Goal: Task Accomplishment & Management: Use online tool/utility

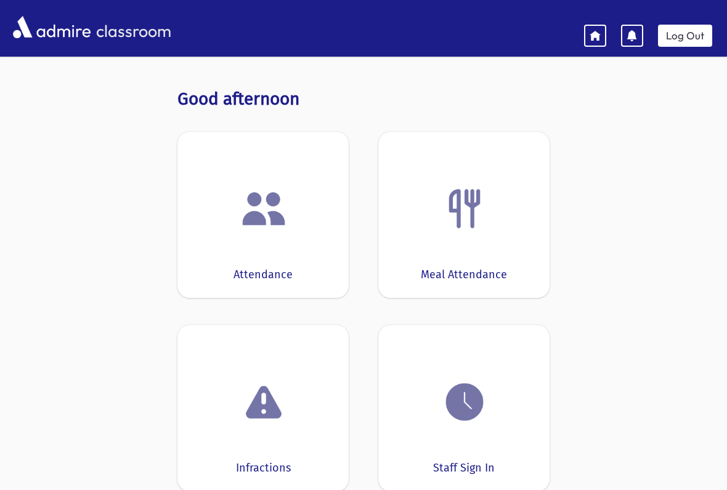
click at [475, 445] on div "Staff Sign In" at bounding box center [463, 408] width 171 height 166
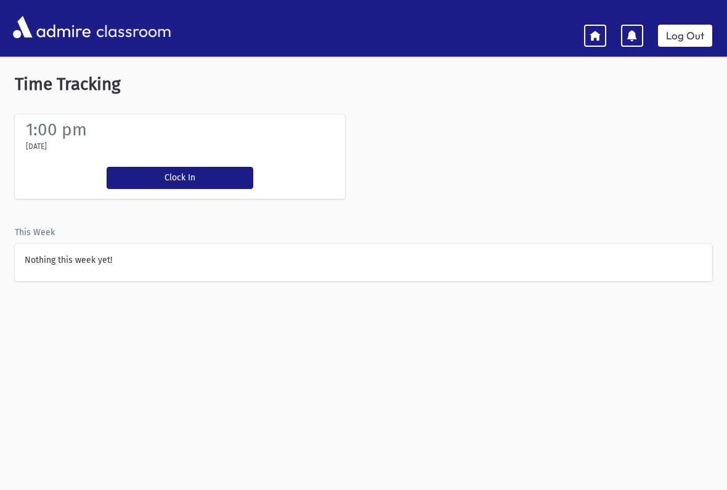
click at [156, 171] on button "Clock In" at bounding box center [180, 178] width 147 height 22
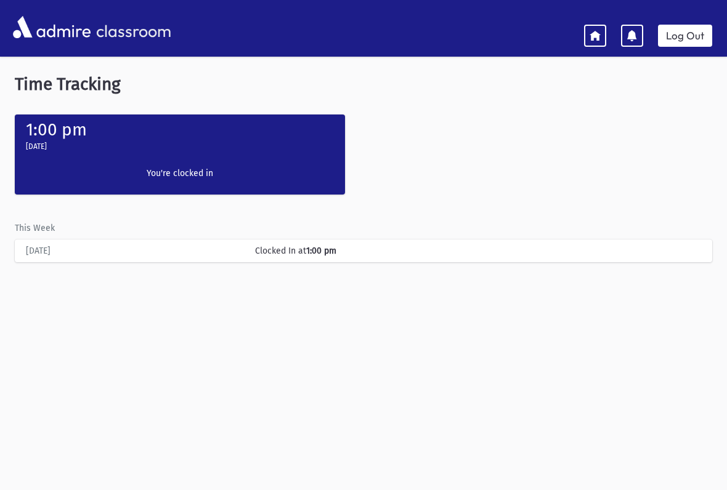
click at [597, 39] on icon at bounding box center [594, 35] width 11 height 11
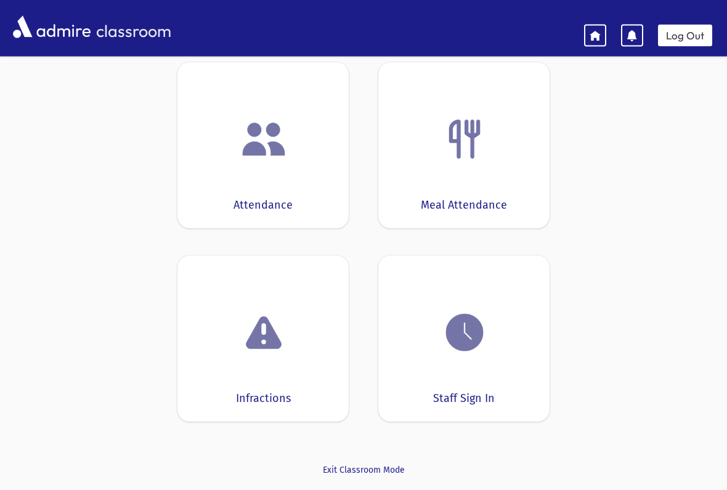
scroll to position [98, 0]
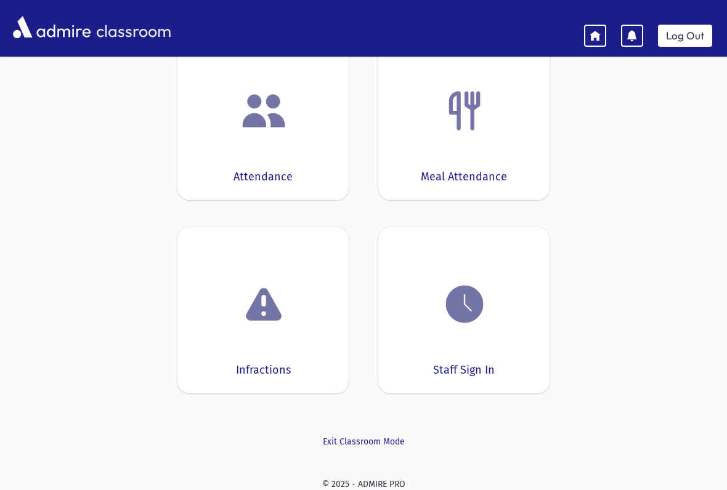
click at [467, 352] on div "Staff Sign In" at bounding box center [463, 310] width 171 height 166
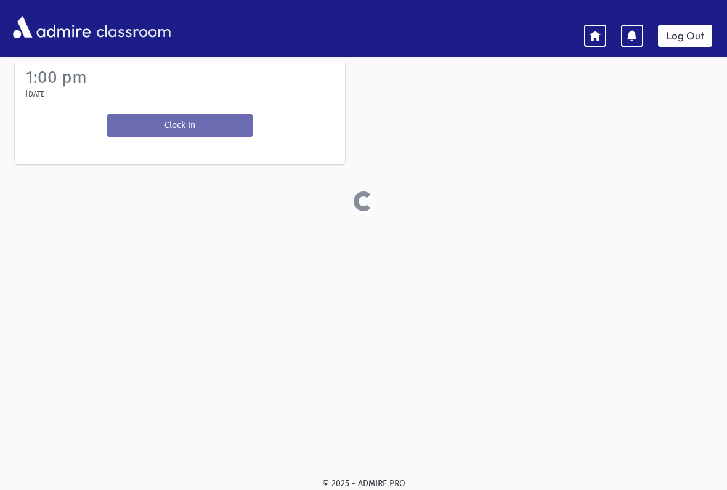
scroll to position [52, 0]
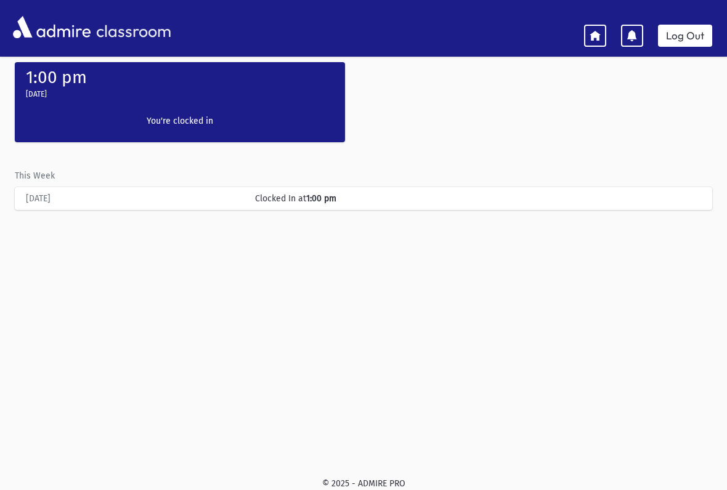
click at [198, 108] on div "Clock In You're clocked in" at bounding box center [179, 124] width 159 height 38
click at [280, 123] on div "1:00 pm [DATE] Clock In You're clocked in" at bounding box center [180, 102] width 330 height 80
click at [237, 196] on div "[DATE]" at bounding box center [134, 198] width 229 height 13
click at [98, 102] on div "[DATE]" at bounding box center [180, 95] width 318 height 17
click at [104, 119] on div "Clock In You're clocked in" at bounding box center [179, 124] width 159 height 38
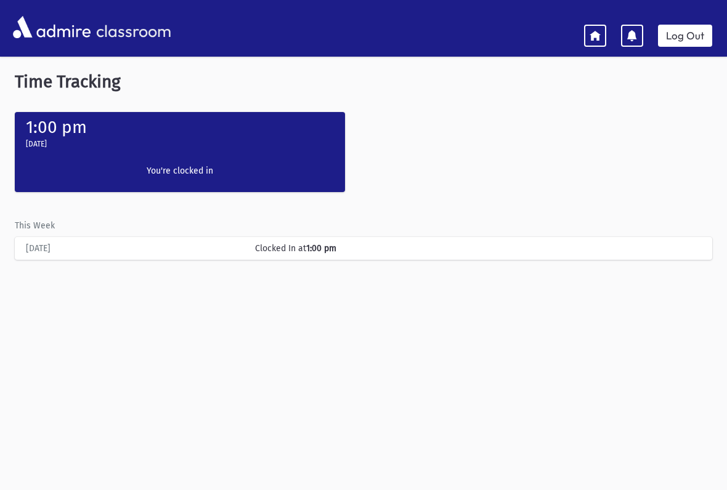
scroll to position [0, 0]
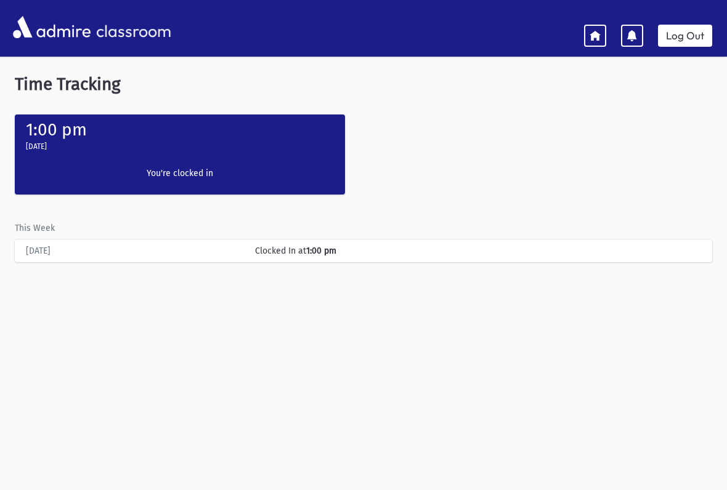
click at [129, 163] on div "Clock In You're clocked in" at bounding box center [179, 176] width 159 height 38
click at [311, 256] on div "Clocked In at 1:00 pm" at bounding box center [478, 251] width 458 height 13
click at [124, 261] on div "[DATE] Clocked In at 1:00 pm" at bounding box center [363, 251] width 685 height 23
click at [33, 28] on img at bounding box center [52, 27] width 84 height 28
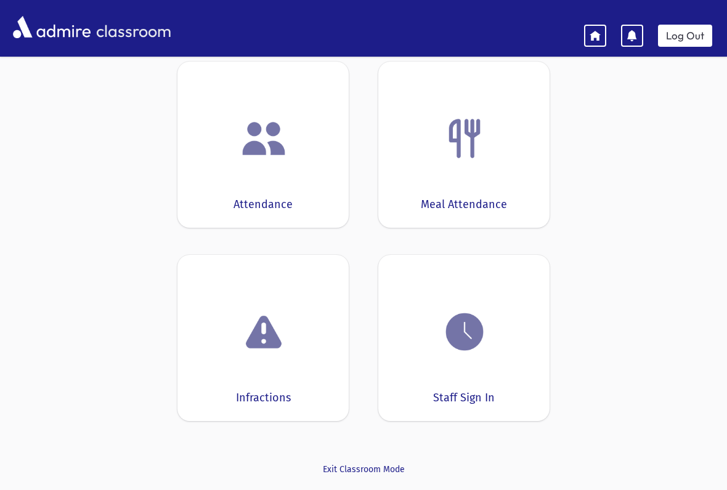
scroll to position [70, 0]
click at [249, 182] on div "Attendance" at bounding box center [262, 145] width 171 height 166
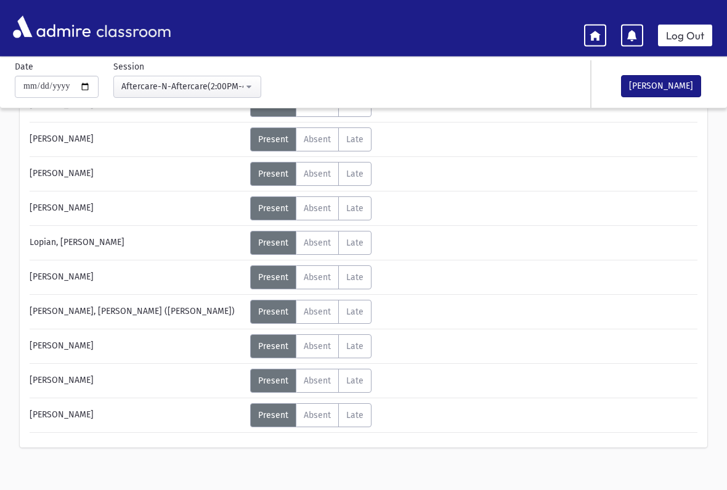
scroll to position [225, 0]
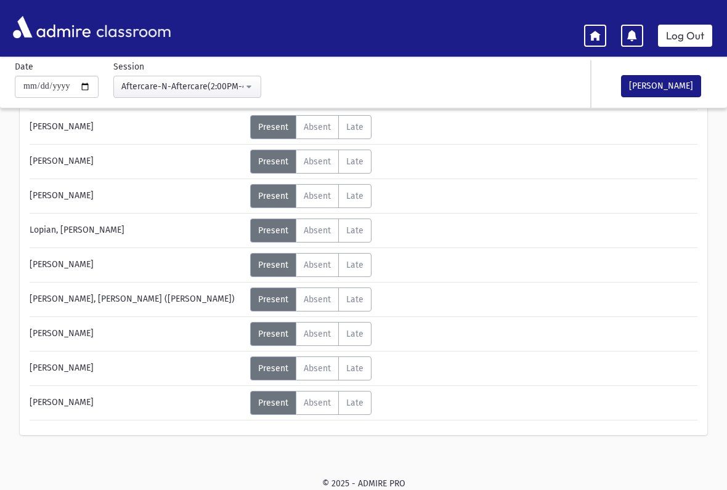
click at [679, 37] on link "Log Out" at bounding box center [685, 36] width 54 height 22
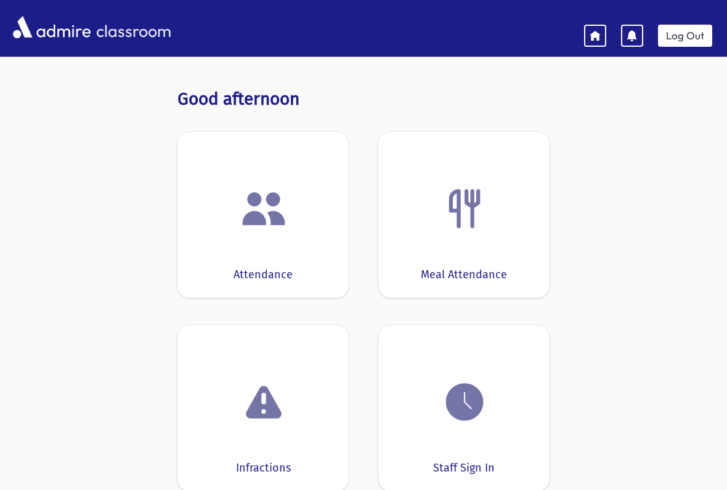
click at [264, 247] on div "Attendance" at bounding box center [262, 215] width 171 height 166
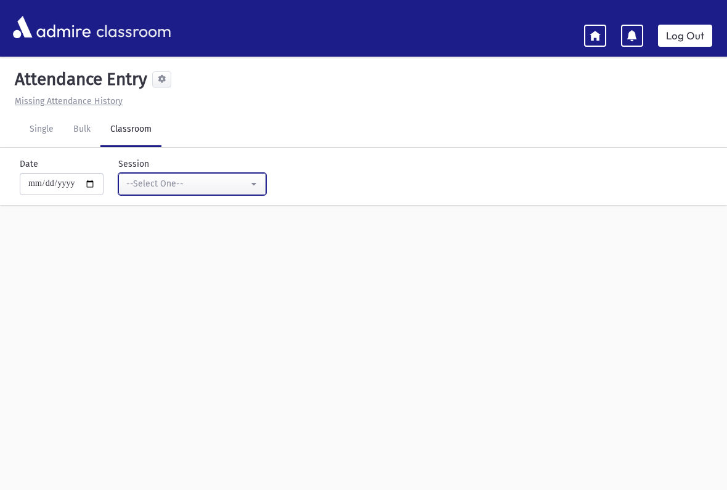
click at [233, 179] on button "--Select One--" at bounding box center [192, 184] width 148 height 22
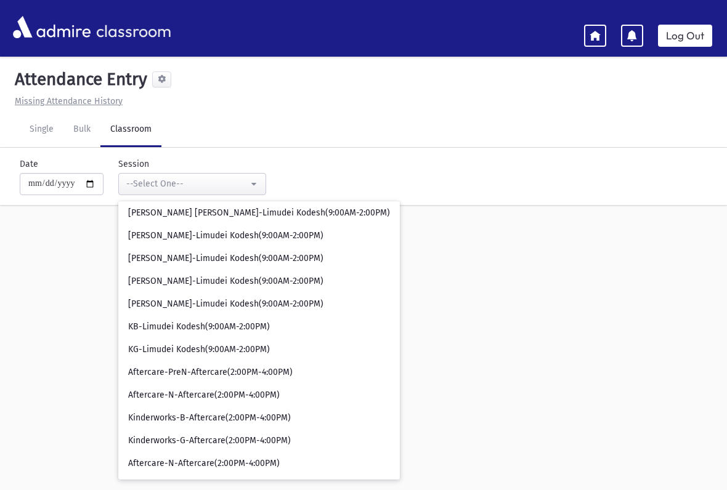
scroll to position [28, 0]
click at [573, 17] on div "classroom Log Out" at bounding box center [363, 28] width 727 height 34
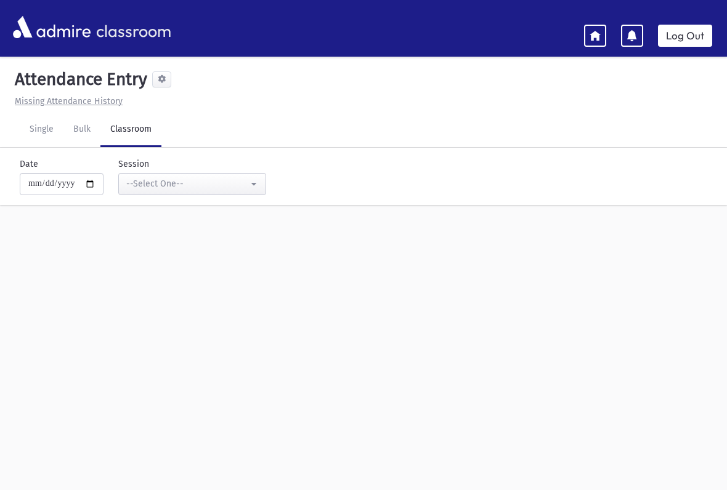
click at [585, 26] on link at bounding box center [595, 36] width 22 height 22
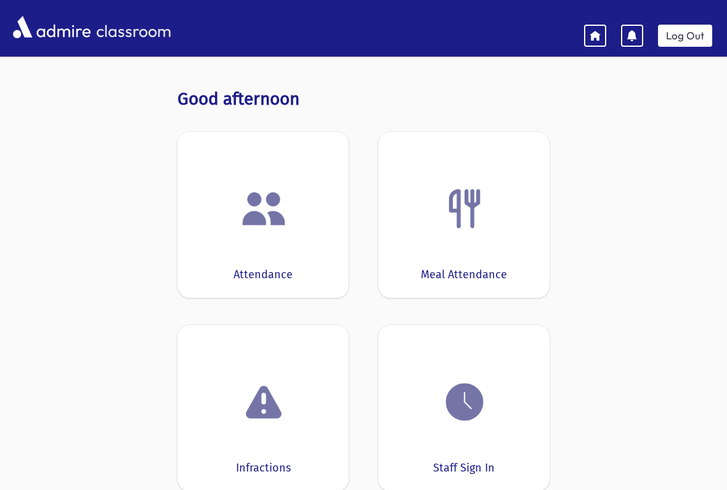
click at [453, 424] on img at bounding box center [464, 402] width 47 height 47
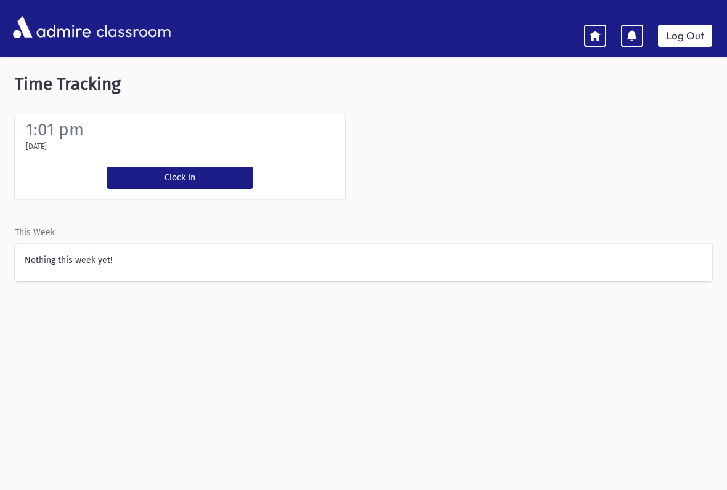
click at [158, 181] on button "Clock In" at bounding box center [180, 178] width 147 height 22
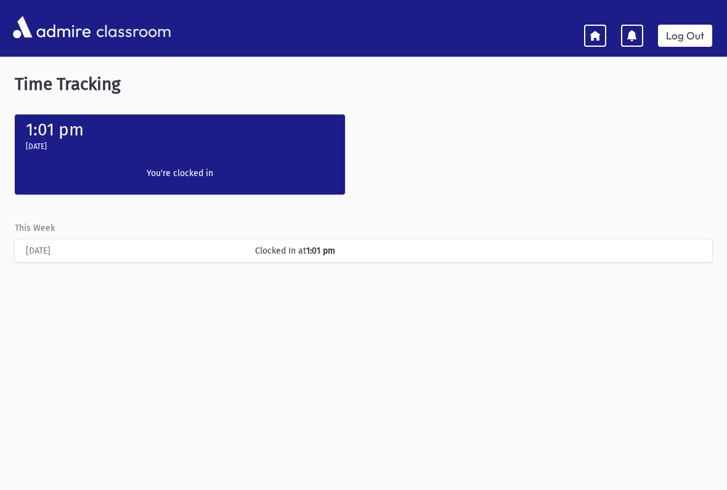
click at [54, 253] on div "[DATE]" at bounding box center [134, 251] width 229 height 13
